Goal: Task Accomplishment & Management: Complete application form

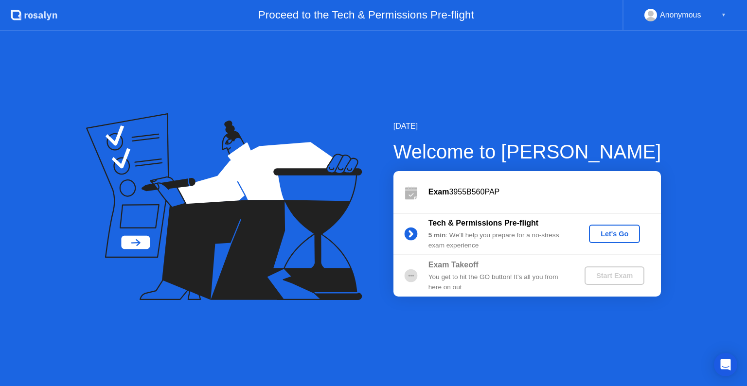
click at [611, 234] on div "Let's Go" at bounding box center [614, 234] width 43 height 8
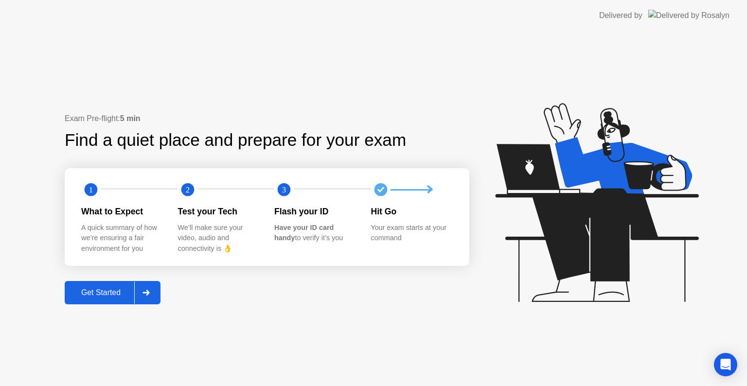
click at [143, 290] on div at bounding box center [145, 293] width 23 height 22
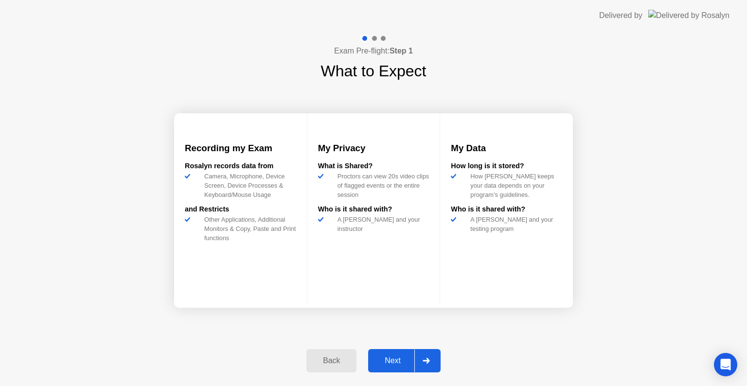
click at [427, 358] on icon at bounding box center [426, 361] width 7 height 6
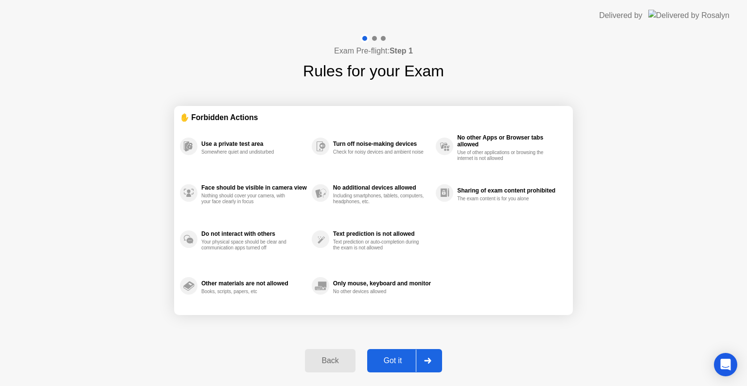
click at [429, 360] on icon at bounding box center [427, 361] width 7 height 6
select select "**********"
select select "*******"
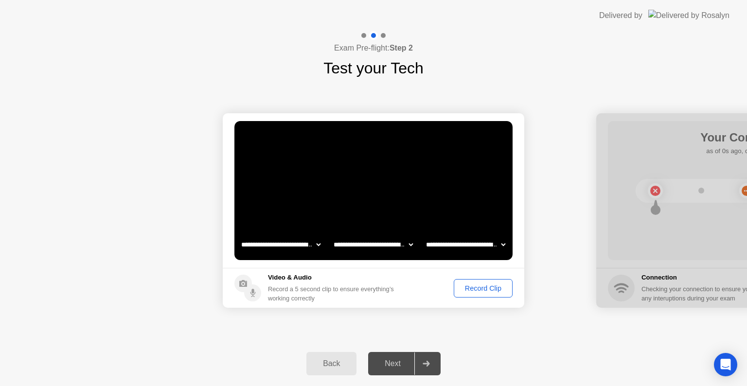
click at [471, 288] on div "Record Clip" at bounding box center [483, 289] width 52 height 8
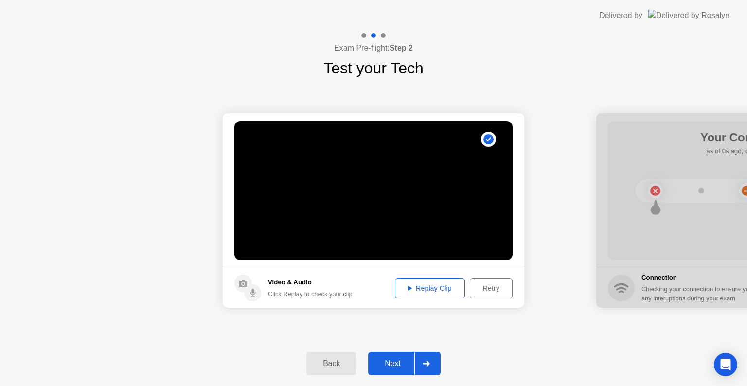
click at [445, 291] on div "Replay Clip" at bounding box center [429, 289] width 63 height 8
click at [430, 361] on icon at bounding box center [426, 364] width 7 height 6
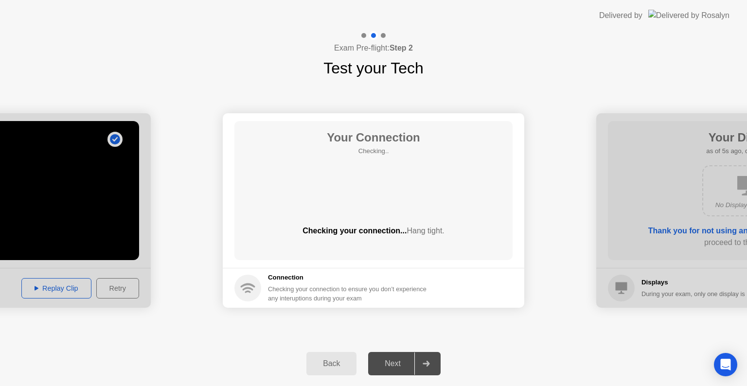
click at [375, 192] on div "Your Connection Checking.. Checking your connection... Hang tight." at bounding box center [373, 190] width 278 height 139
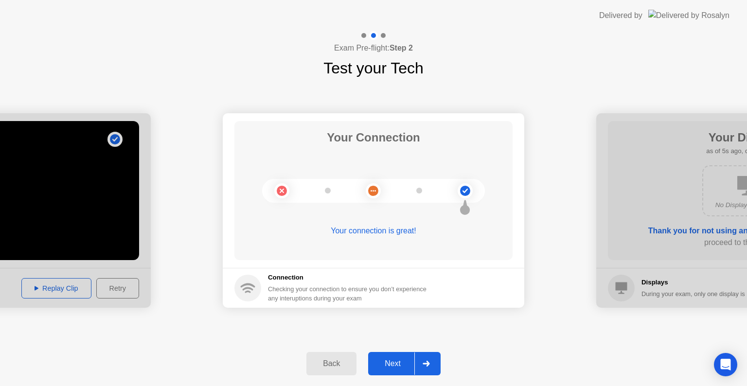
click at [430, 363] on icon at bounding box center [426, 364] width 7 height 6
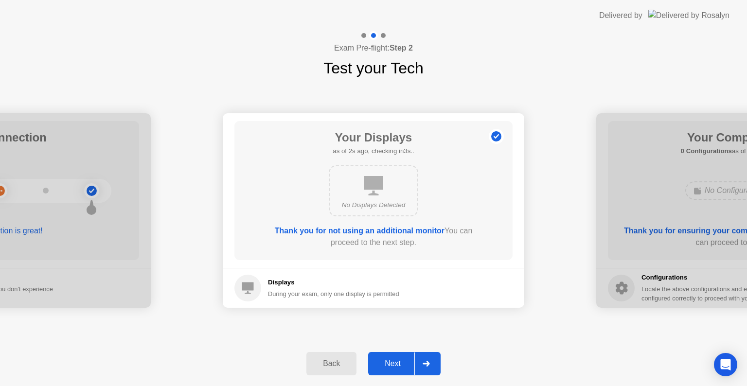
click at [427, 358] on div at bounding box center [426, 364] width 23 height 22
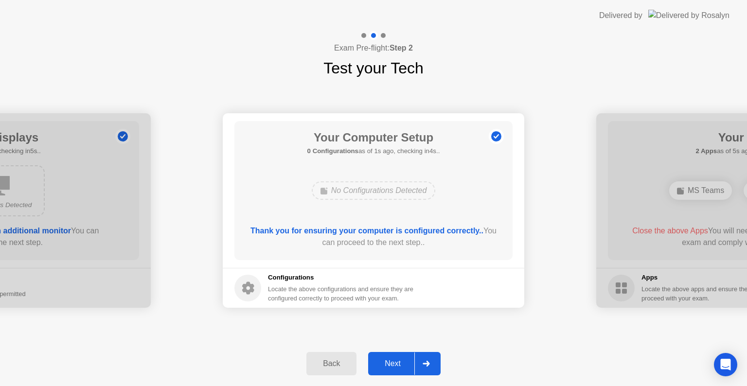
click at [432, 368] on div at bounding box center [426, 364] width 23 height 22
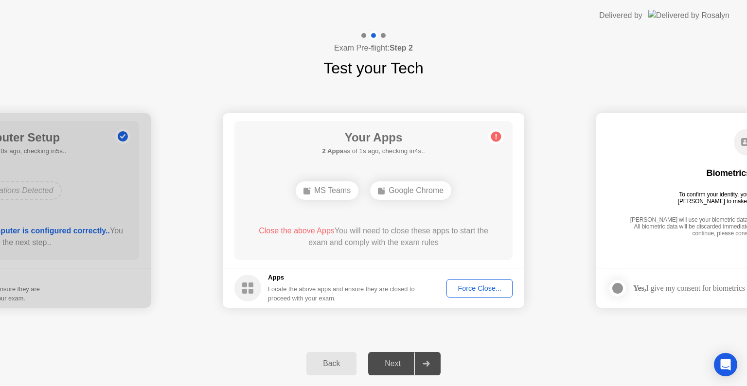
click at [329, 191] on div "MS Teams" at bounding box center [327, 190] width 63 height 18
click at [410, 186] on div "Google Chrome" at bounding box center [410, 190] width 81 height 18
click at [467, 287] on div "Force Close..." at bounding box center [479, 289] width 59 height 8
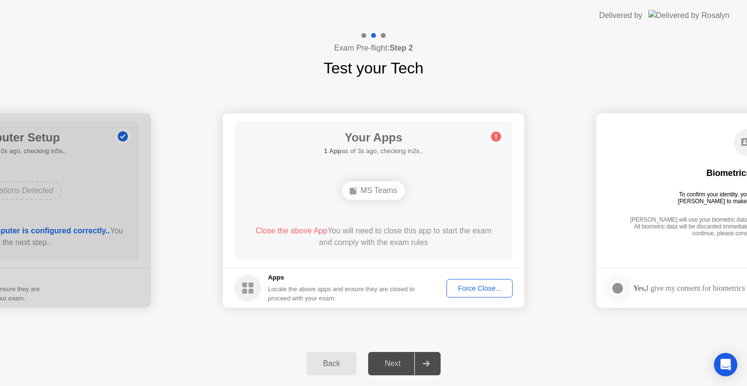
click at [474, 285] on div "Force Close..." at bounding box center [479, 289] width 59 height 8
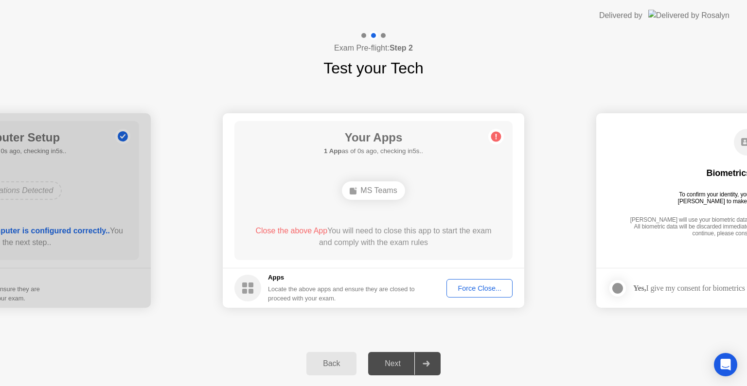
click at [466, 288] on div "Force Close..." at bounding box center [479, 289] width 59 height 8
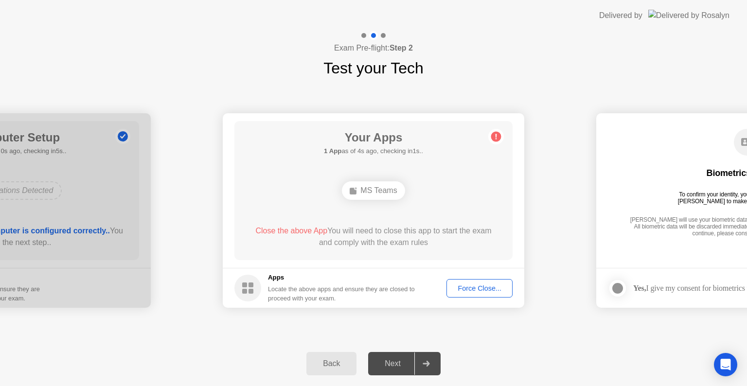
click at [595, 68] on div "Exam Pre-flight: Step 2 Test your Tech" at bounding box center [373, 55] width 747 height 49
click at [466, 288] on div "Force Close..." at bounding box center [479, 289] width 59 height 8
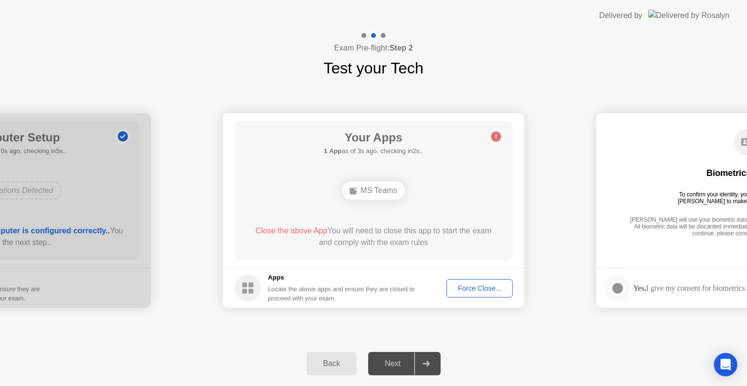
click at [497, 136] on circle at bounding box center [496, 137] width 10 height 10
click at [475, 291] on div "Force Close..." at bounding box center [479, 289] width 59 height 8
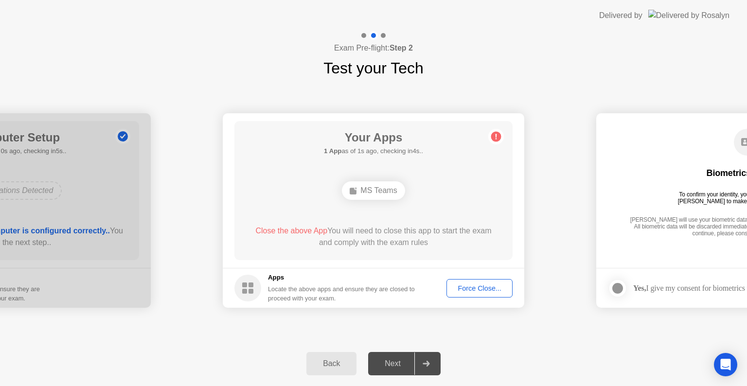
click at [473, 288] on div "Force Close..." at bounding box center [479, 289] width 59 height 8
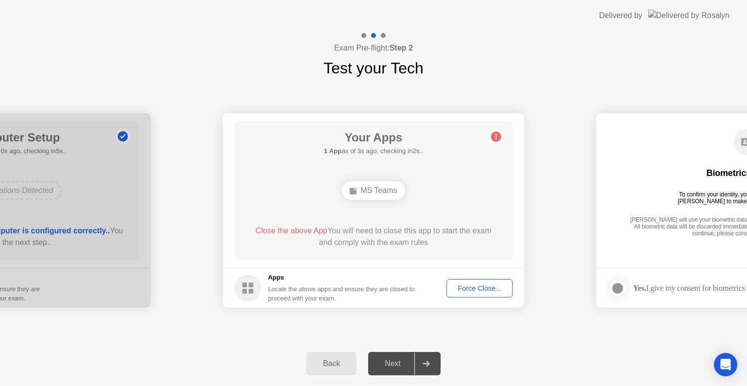
click at [473, 287] on div "Force Close..." at bounding box center [479, 289] width 59 height 8
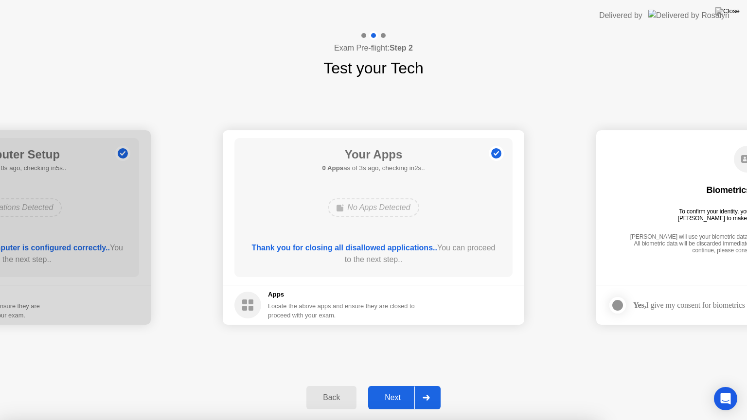
click at [433, 386] on div at bounding box center [426, 398] width 23 height 22
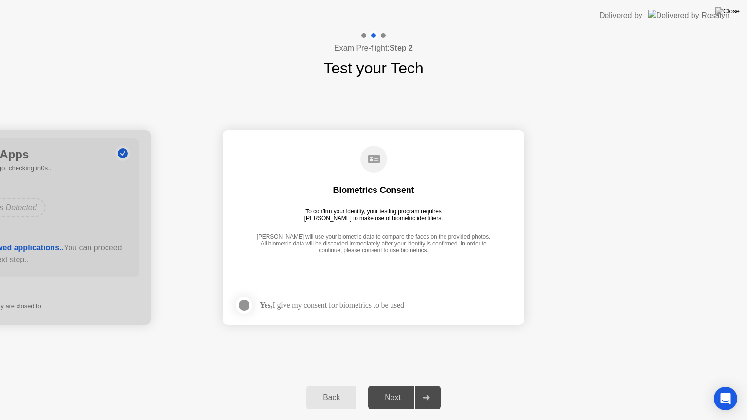
click at [244, 304] on div at bounding box center [244, 306] width 12 height 12
click at [426, 386] on icon at bounding box center [426, 398] width 7 height 6
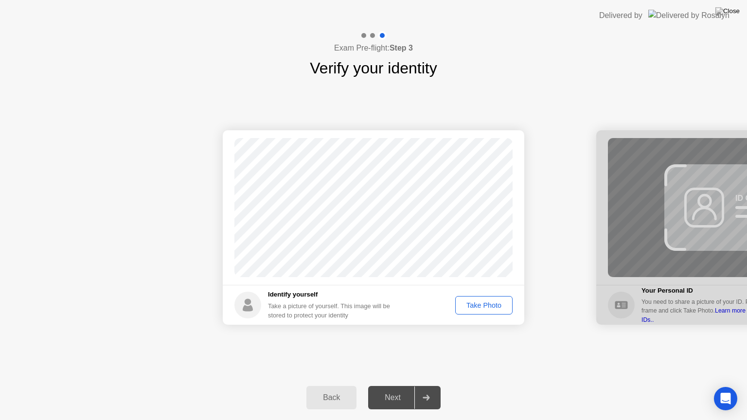
click at [483, 307] on div "Take Photo" at bounding box center [484, 306] width 51 height 8
click at [427, 386] on icon at bounding box center [426, 398] width 7 height 6
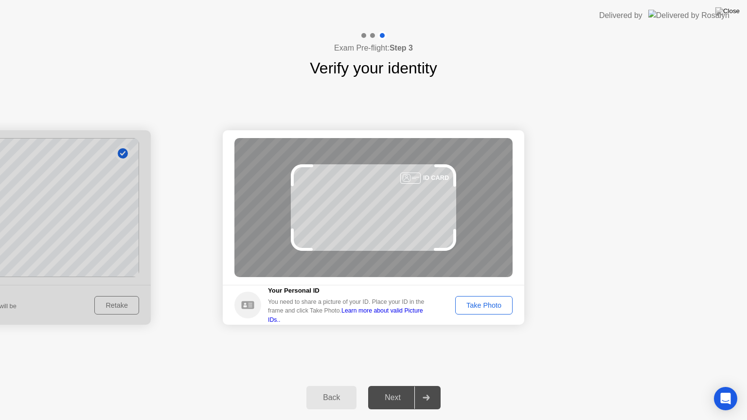
click at [484, 307] on div "Take Photo" at bounding box center [484, 306] width 51 height 8
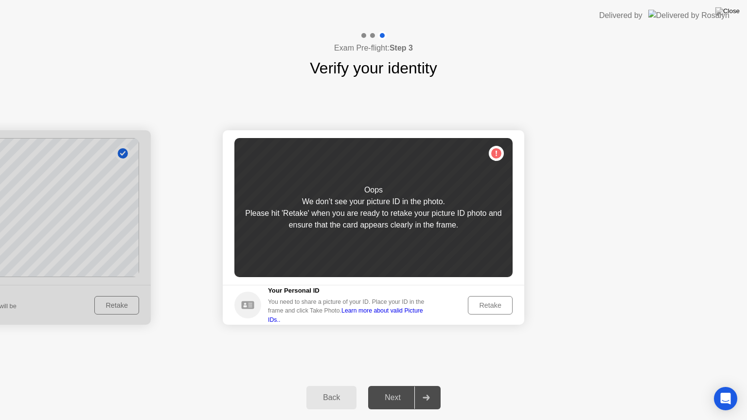
click at [487, 303] on div "Retake" at bounding box center [490, 306] width 38 height 8
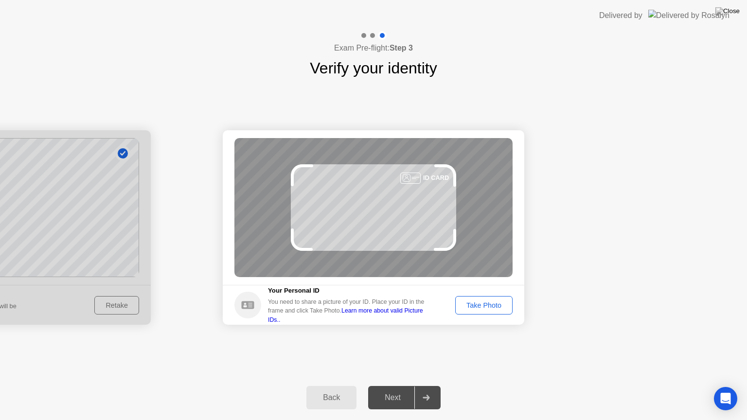
click at [489, 306] on div "Take Photo" at bounding box center [484, 306] width 51 height 8
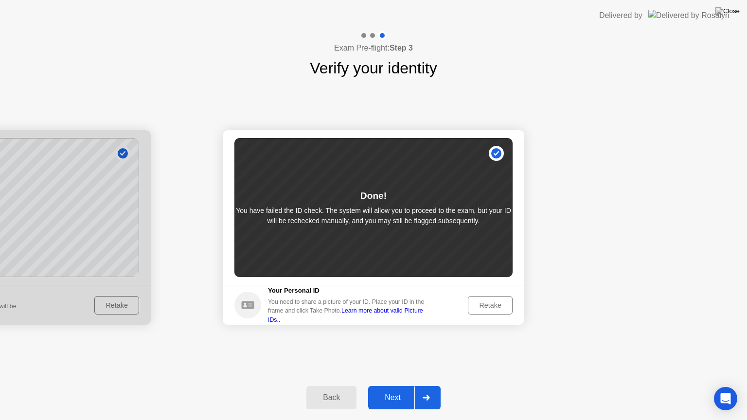
click at [428, 386] on icon at bounding box center [426, 398] width 7 height 6
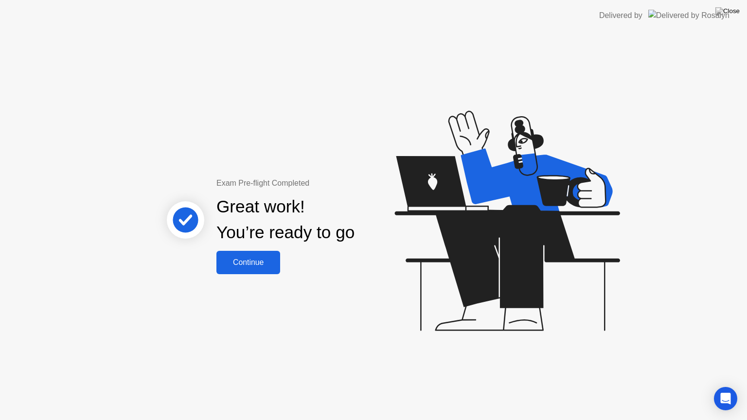
click at [259, 261] on div "Continue" at bounding box center [248, 262] width 58 height 9
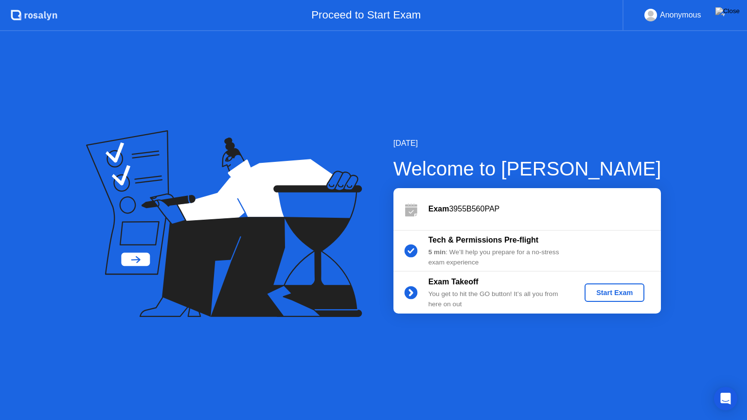
click at [610, 290] on div "Start Exam" at bounding box center [615, 293] width 52 height 8
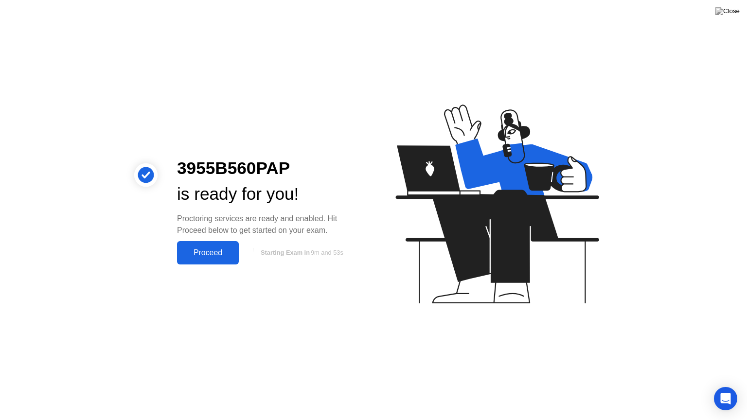
click at [203, 249] on div "Proceed" at bounding box center [208, 253] width 56 height 9
